Goal: Obtain resource: Obtain resource

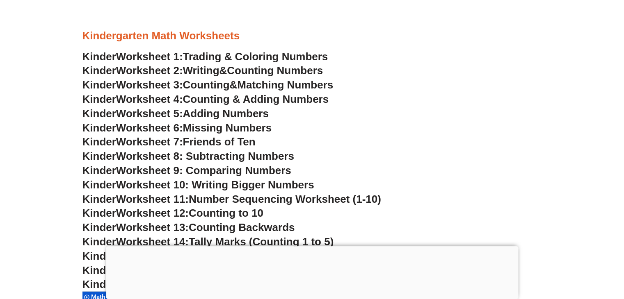
scroll to position [377, 0]
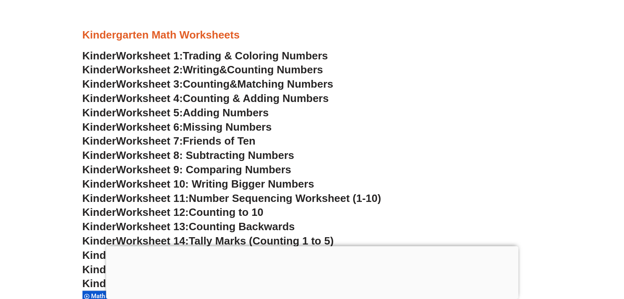
click at [228, 58] on span "Trading & Coloring Numbers" at bounding box center [255, 56] width 145 height 12
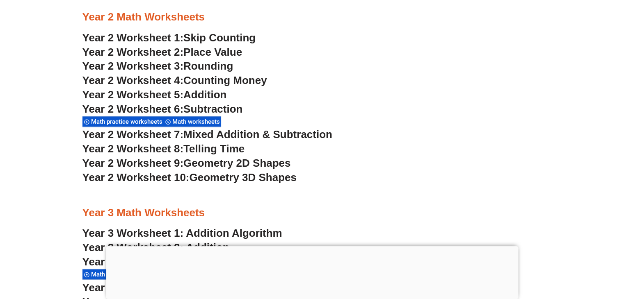
scroll to position [1017, 0]
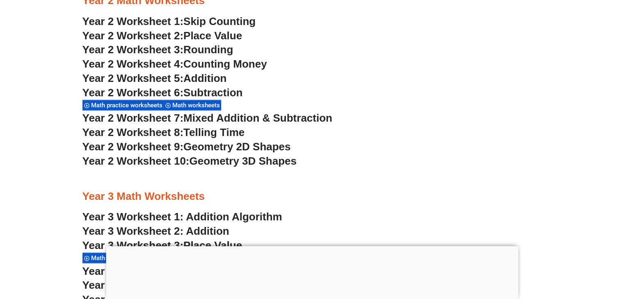
click at [219, 149] on span "Geometry 2D Shapes" at bounding box center [236, 147] width 107 height 12
click at [193, 80] on span "Addition" at bounding box center [204, 78] width 43 height 12
click at [208, 230] on link "Year 3 Worksheet 2: Addition" at bounding box center [155, 231] width 147 height 12
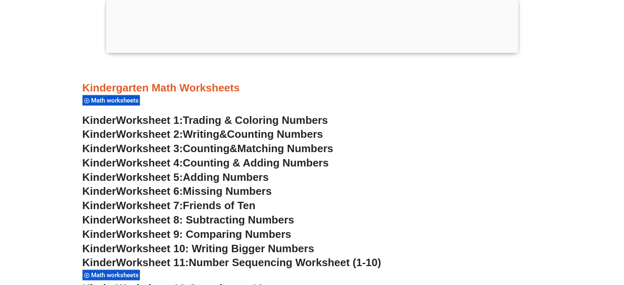
scroll to position [329, 0]
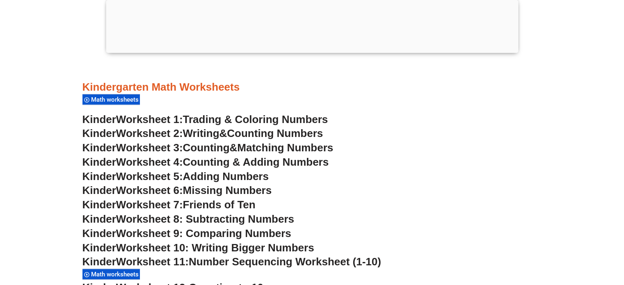
click at [200, 135] on span "Writing" at bounding box center [201, 133] width 37 height 12
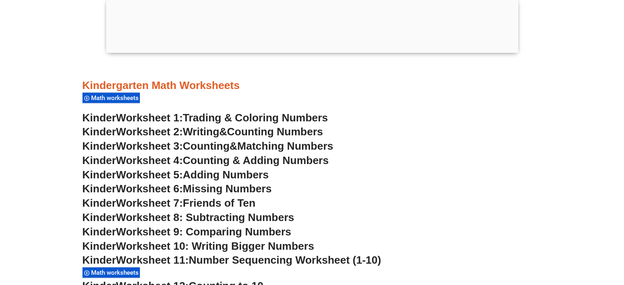
scroll to position [395, 0]
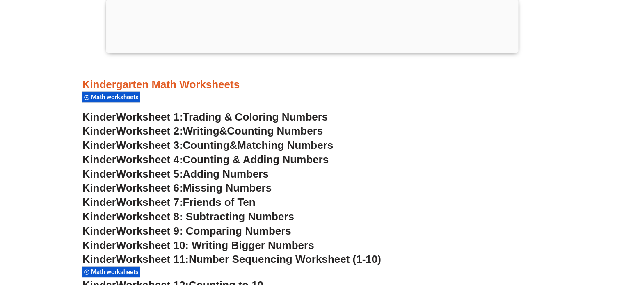
click at [210, 114] on span "Trading & Coloring Numbers" at bounding box center [255, 117] width 145 height 12
